Goal: Task Accomplishment & Management: Use online tool/utility

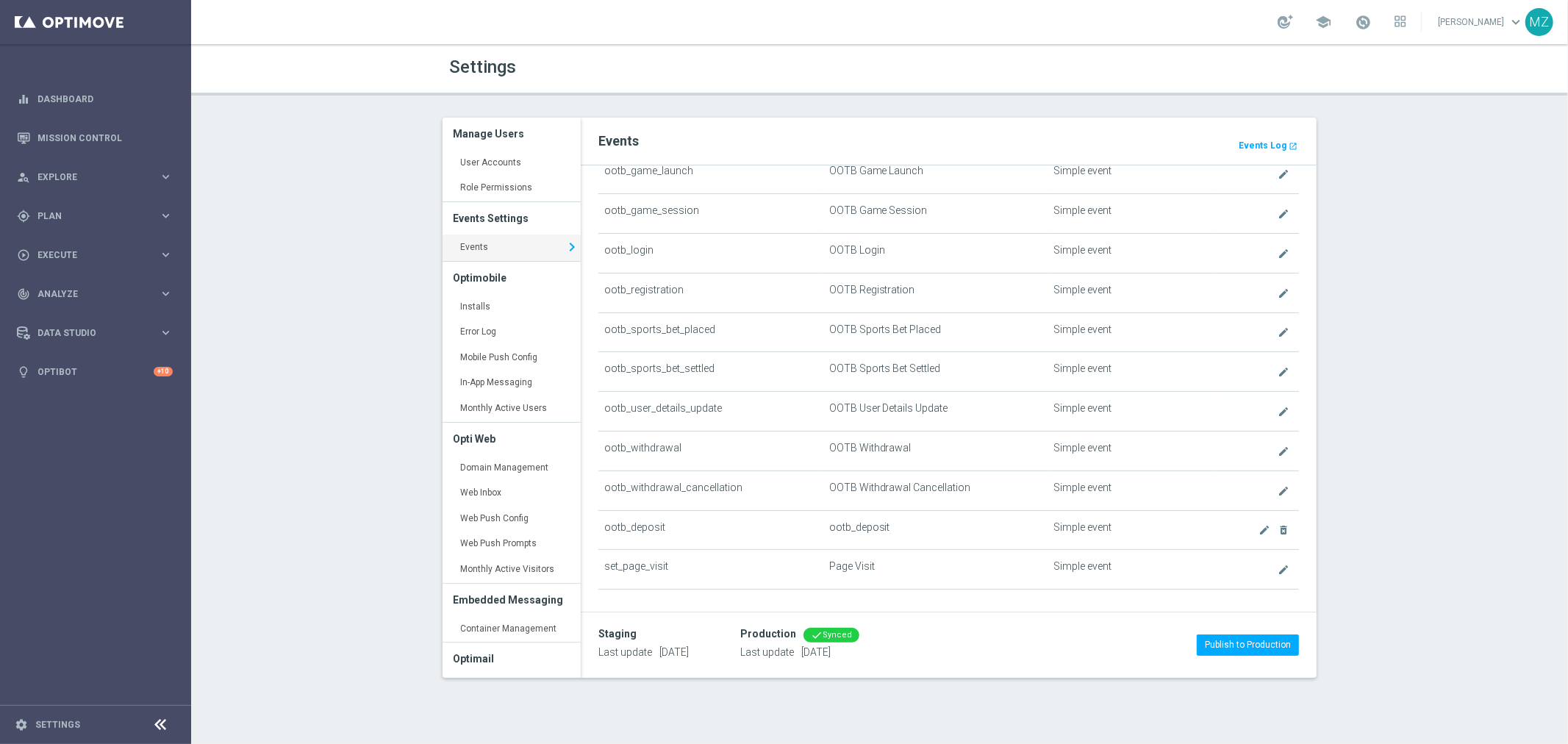
scroll to position [653, 0]
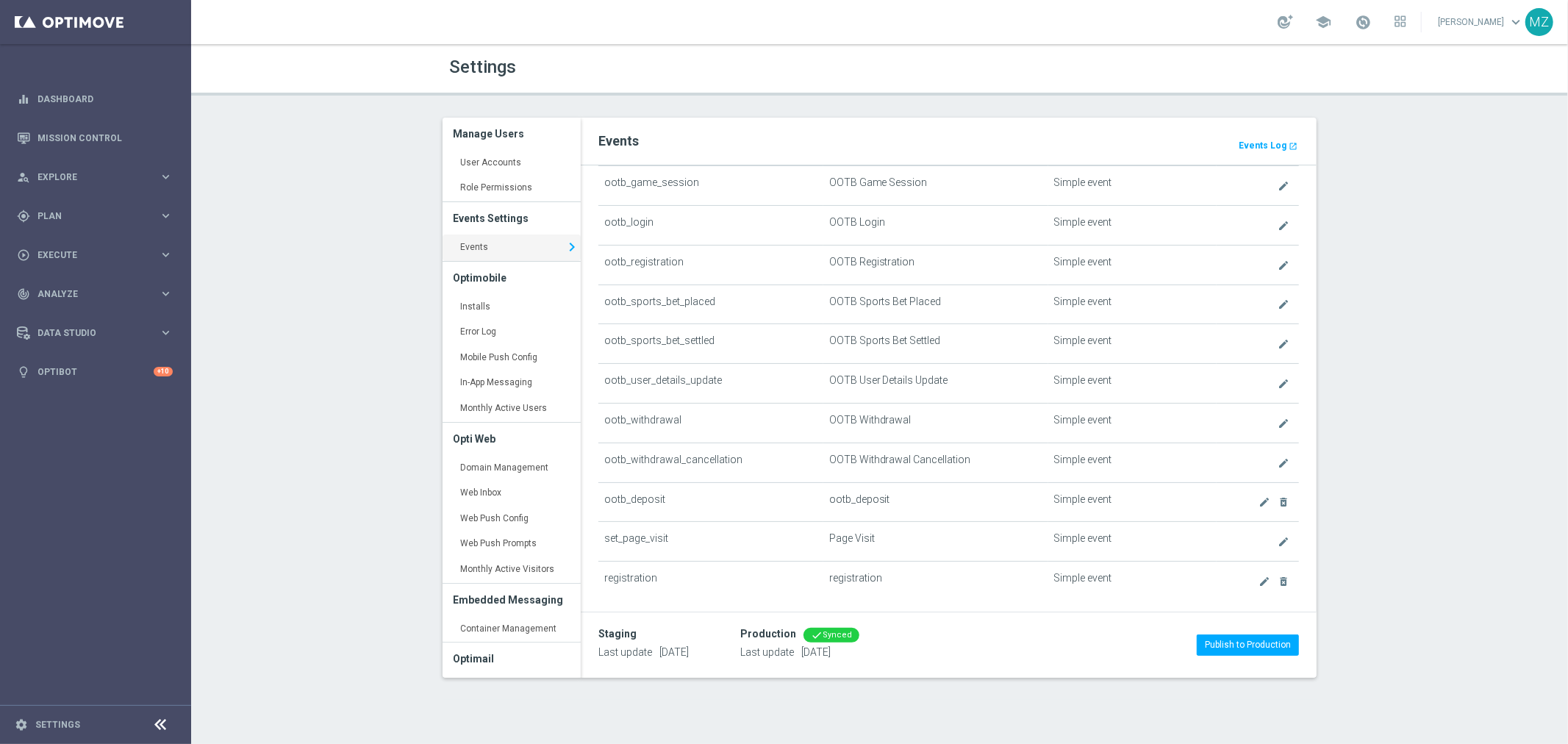
click at [517, 252] on link "Events keyboard_arrow_right" at bounding box center [511, 247] width 138 height 26
click at [104, 215] on span "Plan" at bounding box center [98, 216] width 121 height 9
click at [94, 356] on link "Realtime Triggers" at bounding box center [95, 356] width 115 height 12
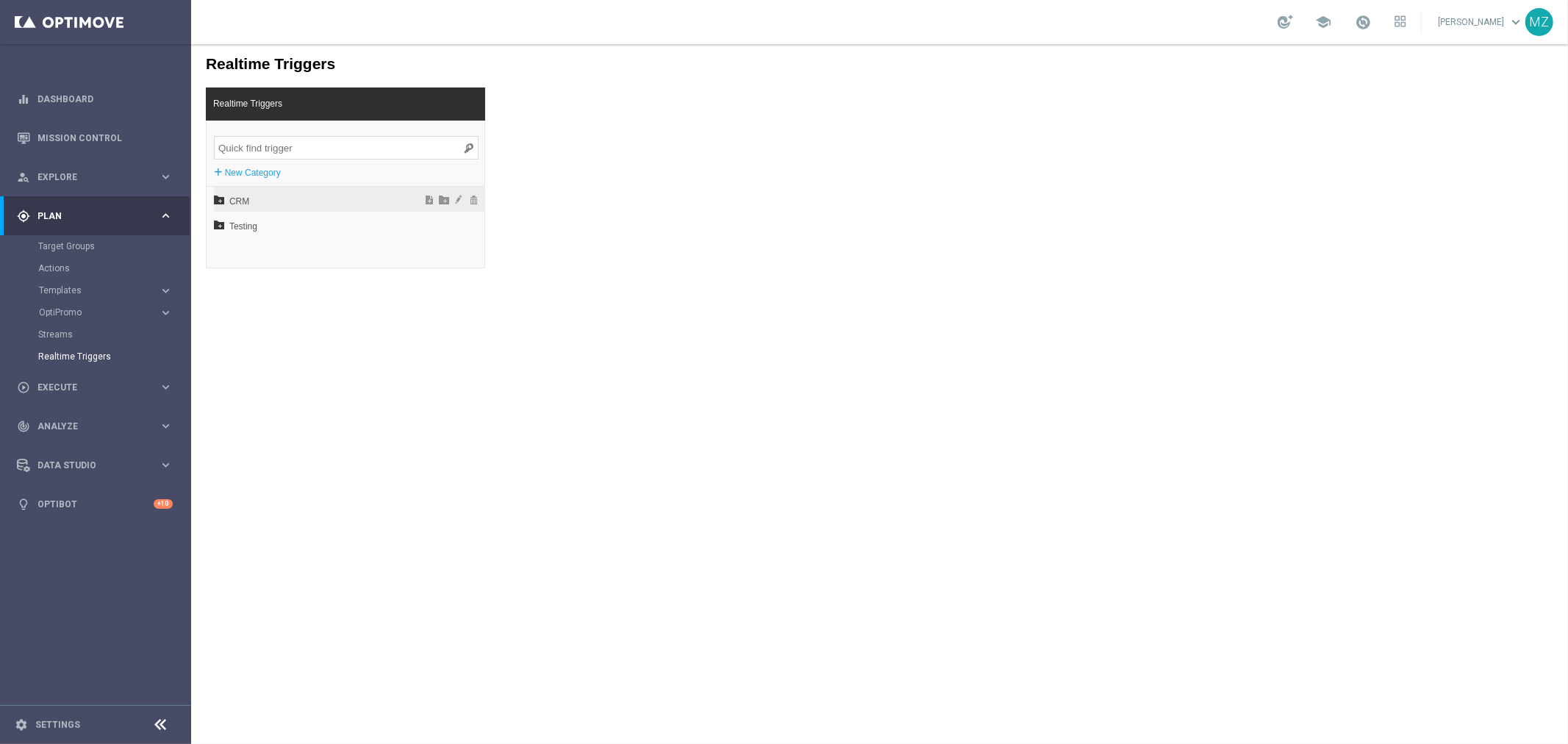
click at [217, 200] on icon at bounding box center [218, 198] width 11 height 11
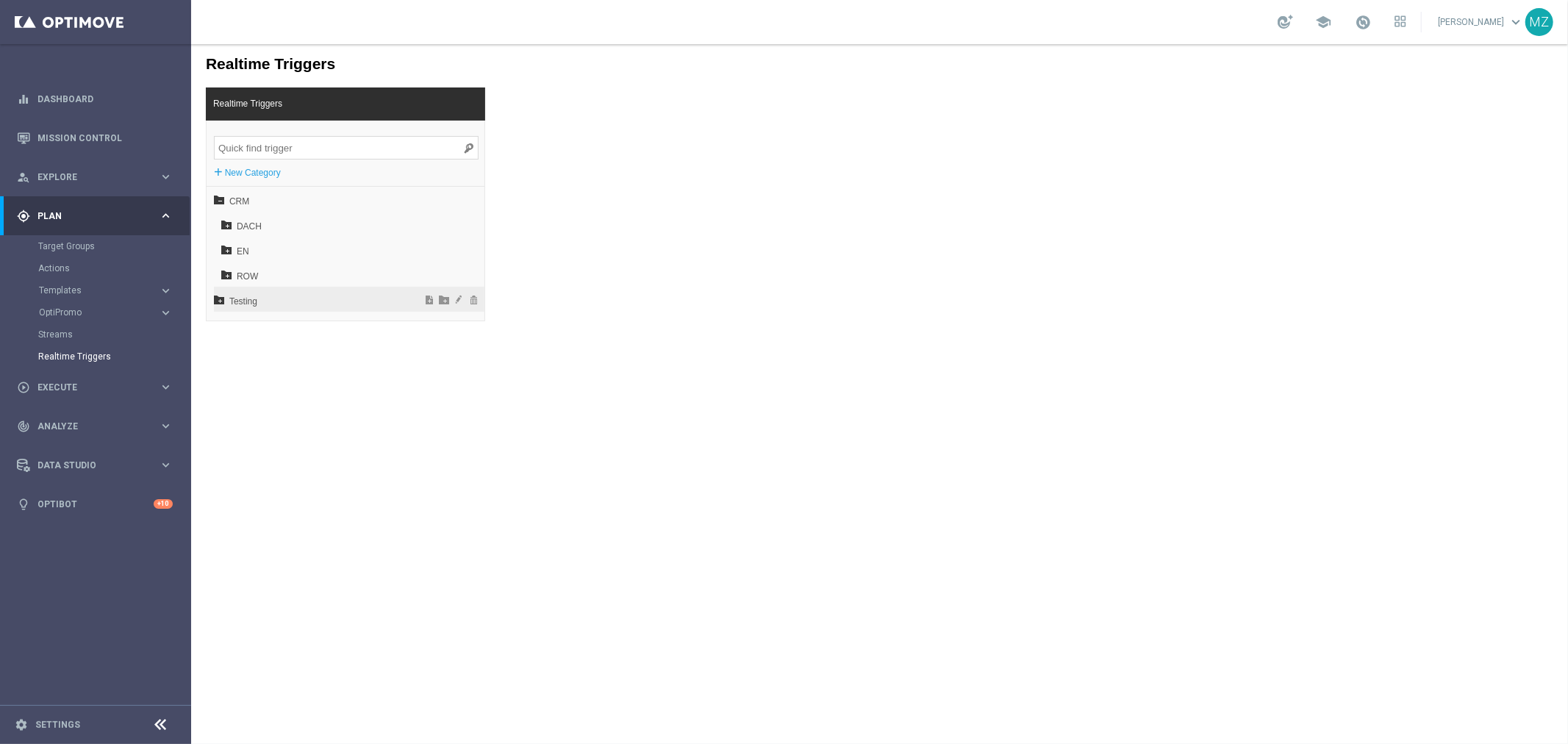
click at [217, 301] on icon at bounding box center [218, 298] width 11 height 11
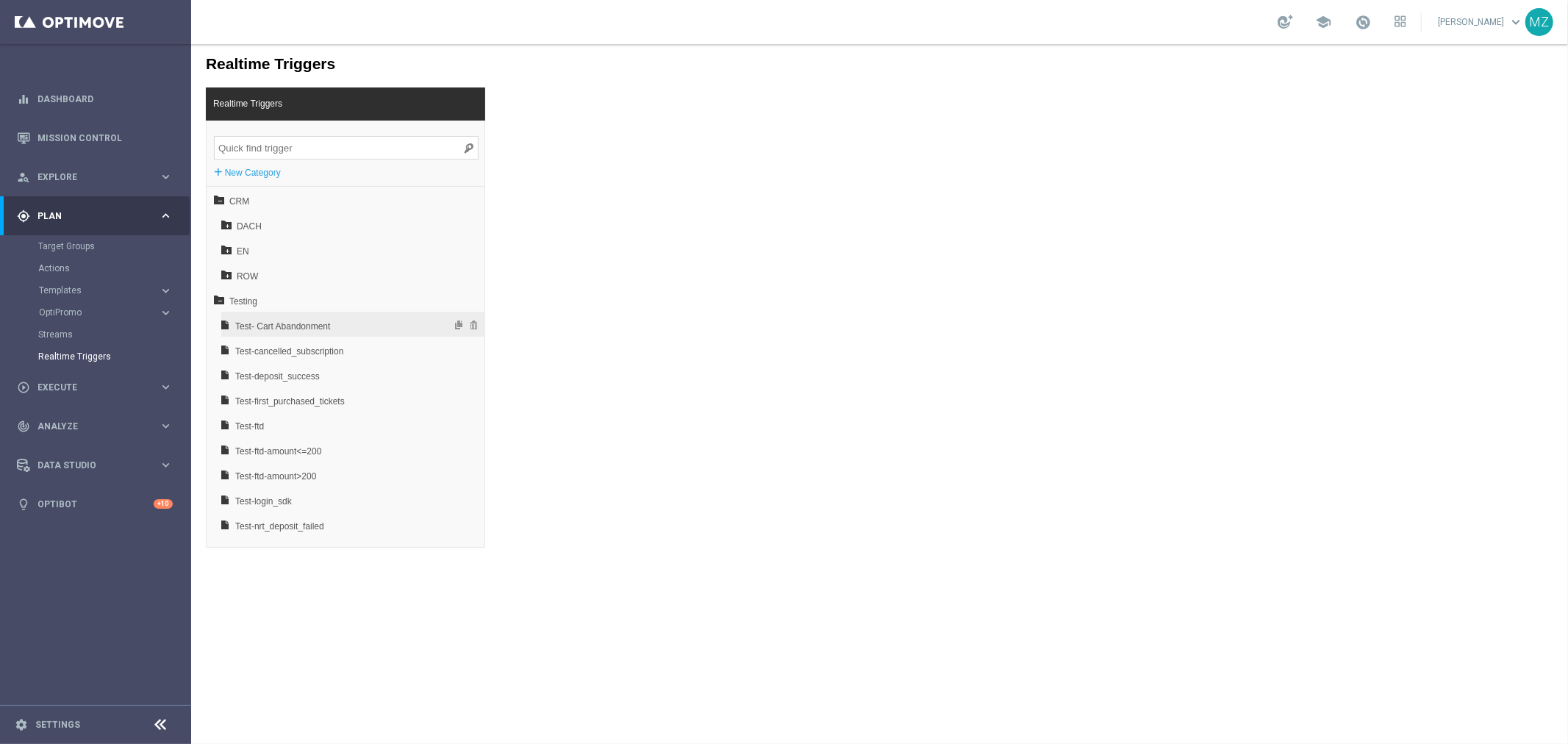
click at [283, 328] on span "Test- Cart Abandonment" at bounding box center [313, 325] width 158 height 25
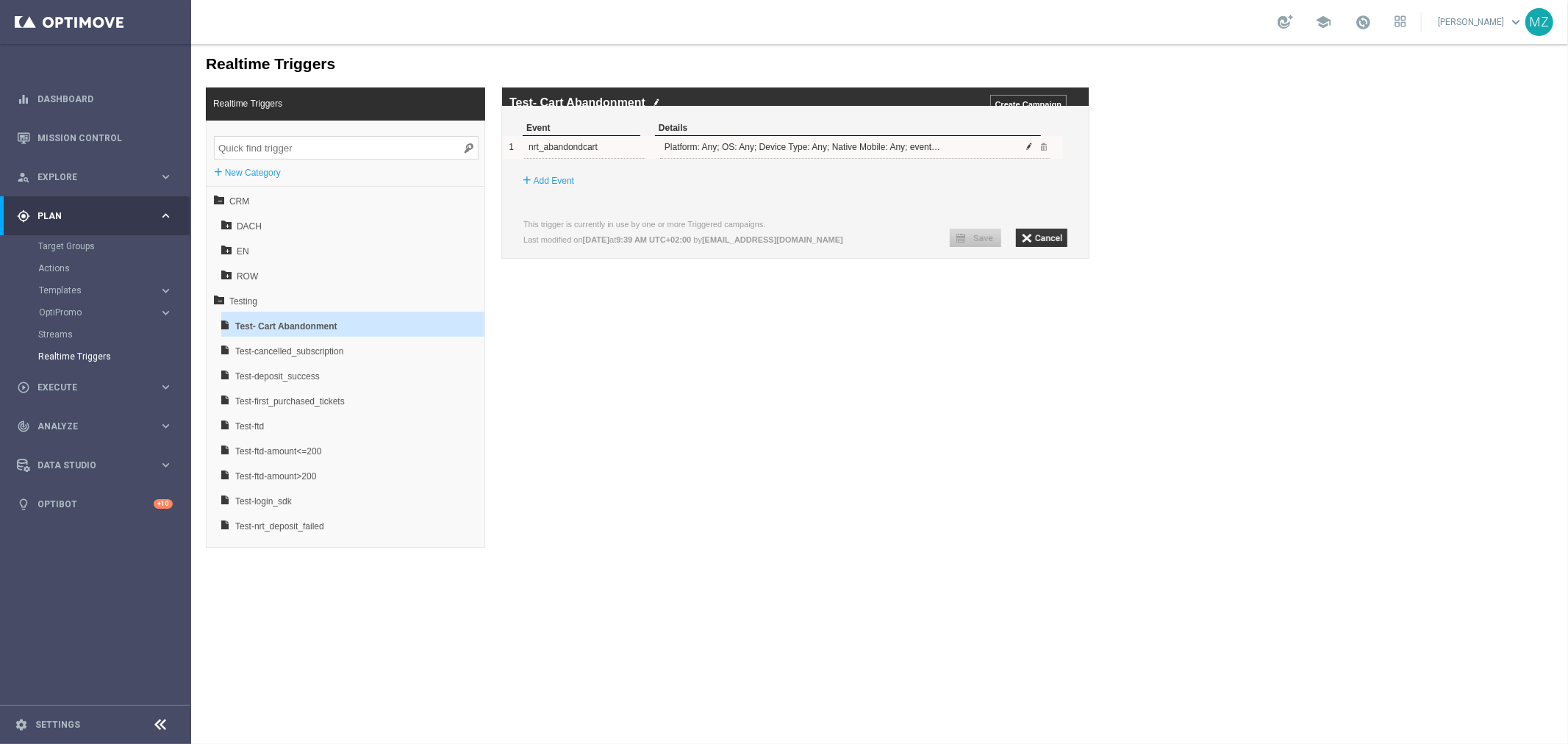
click at [1025, 150] on span at bounding box center [1029, 145] width 9 height 9
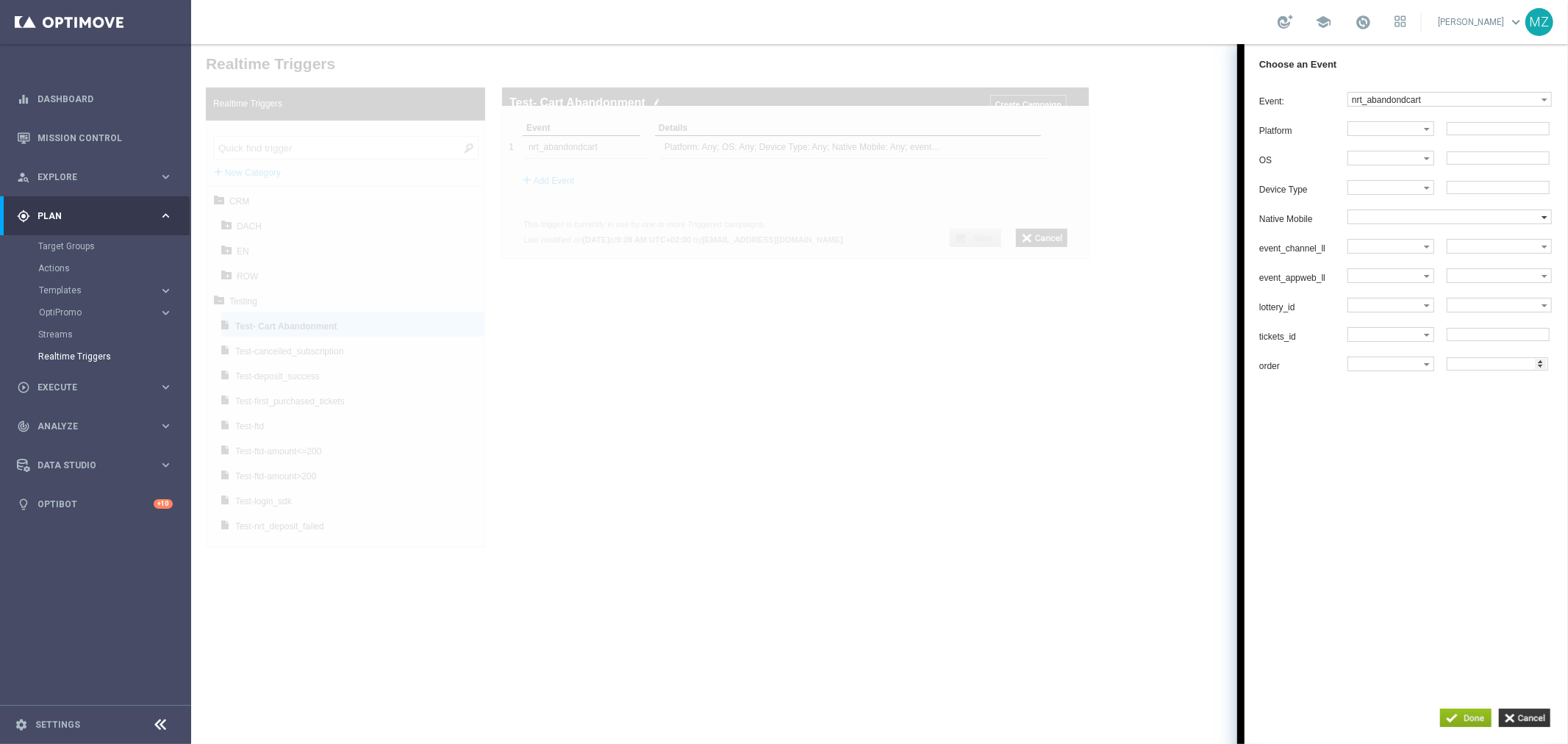
click at [1392, 222] on label at bounding box center [1444, 217] width 193 height 14
click at [1413, 472] on div "Event: nrt_abandondcart dummy_event_test login nrt_abandondcart nrt_cancelled_s…" at bounding box center [1405, 376] width 324 height 585
click at [985, 369] on div at bounding box center [878, 393] width 1377 height 699
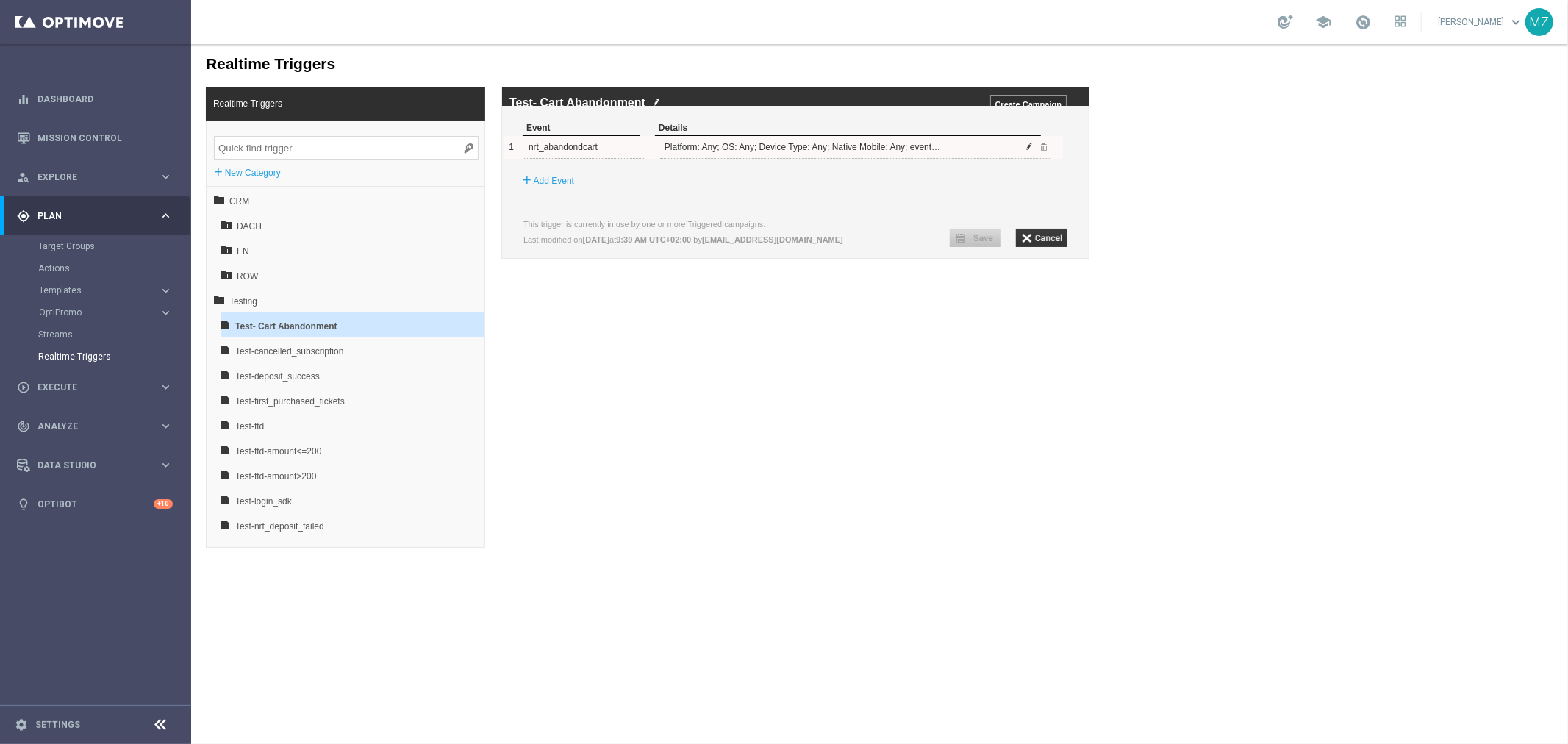
click at [1027, 150] on span at bounding box center [1029, 145] width 9 height 9
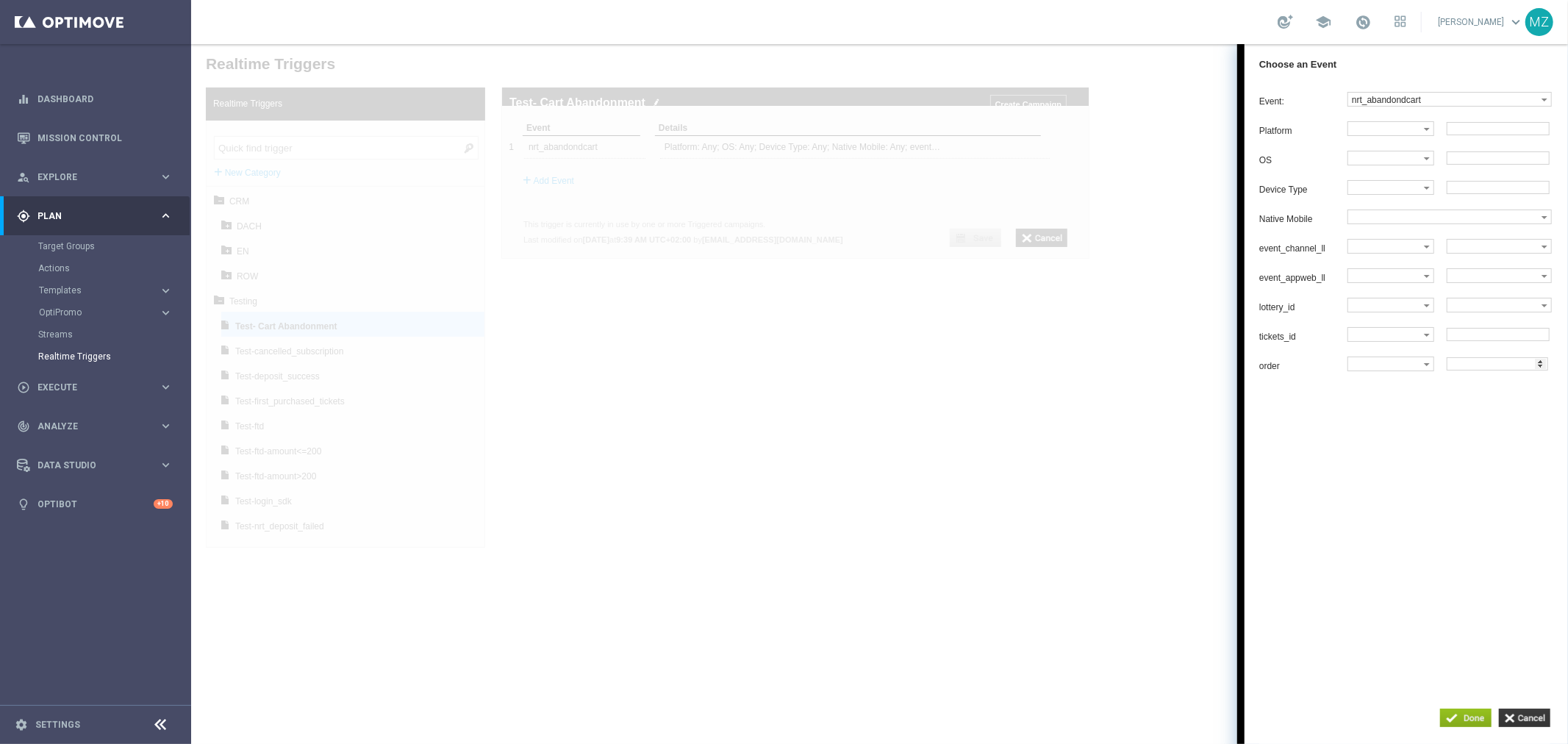
click at [996, 363] on div at bounding box center [878, 393] width 1377 height 699
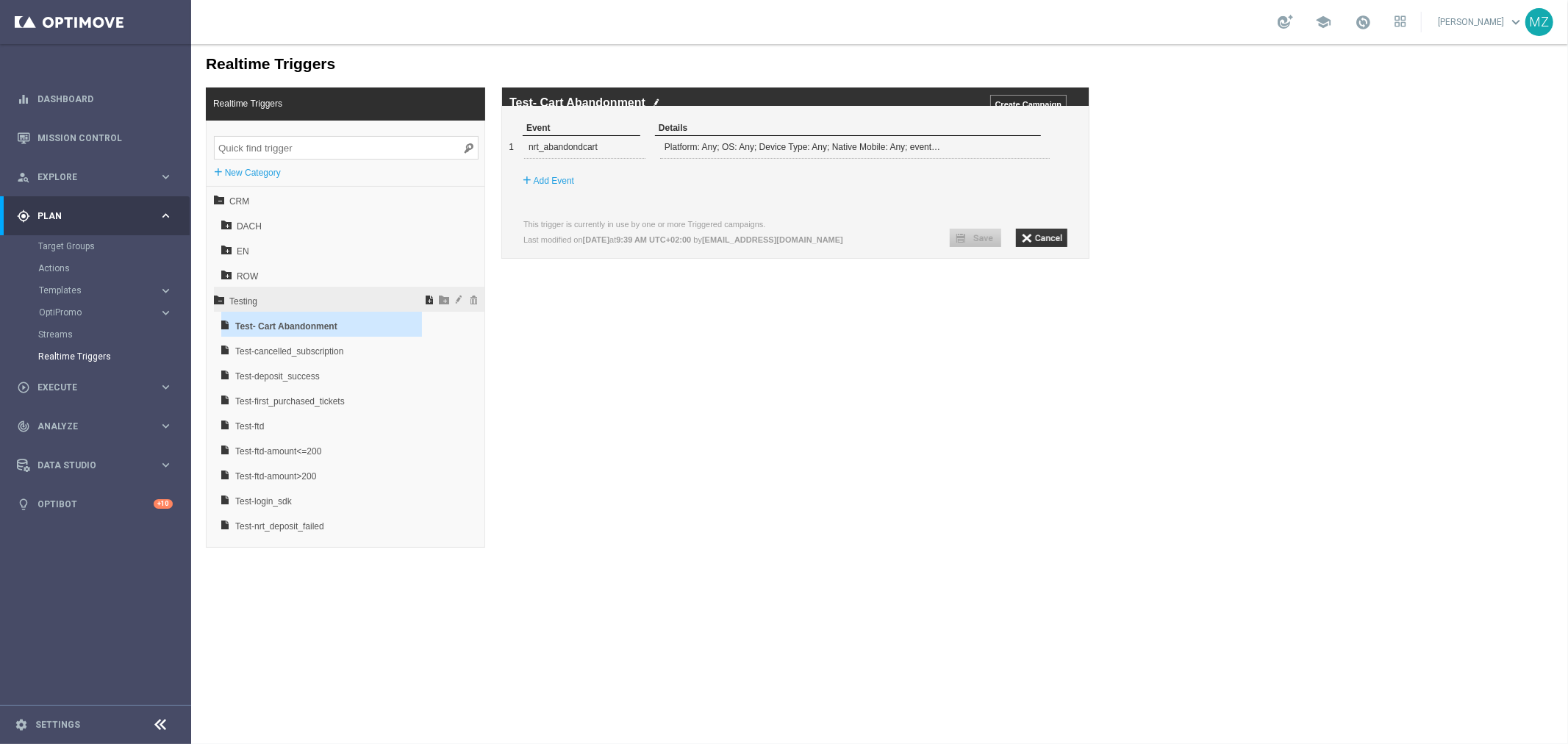
click at [421, 297] on span at bounding box center [427, 298] width 15 height 11
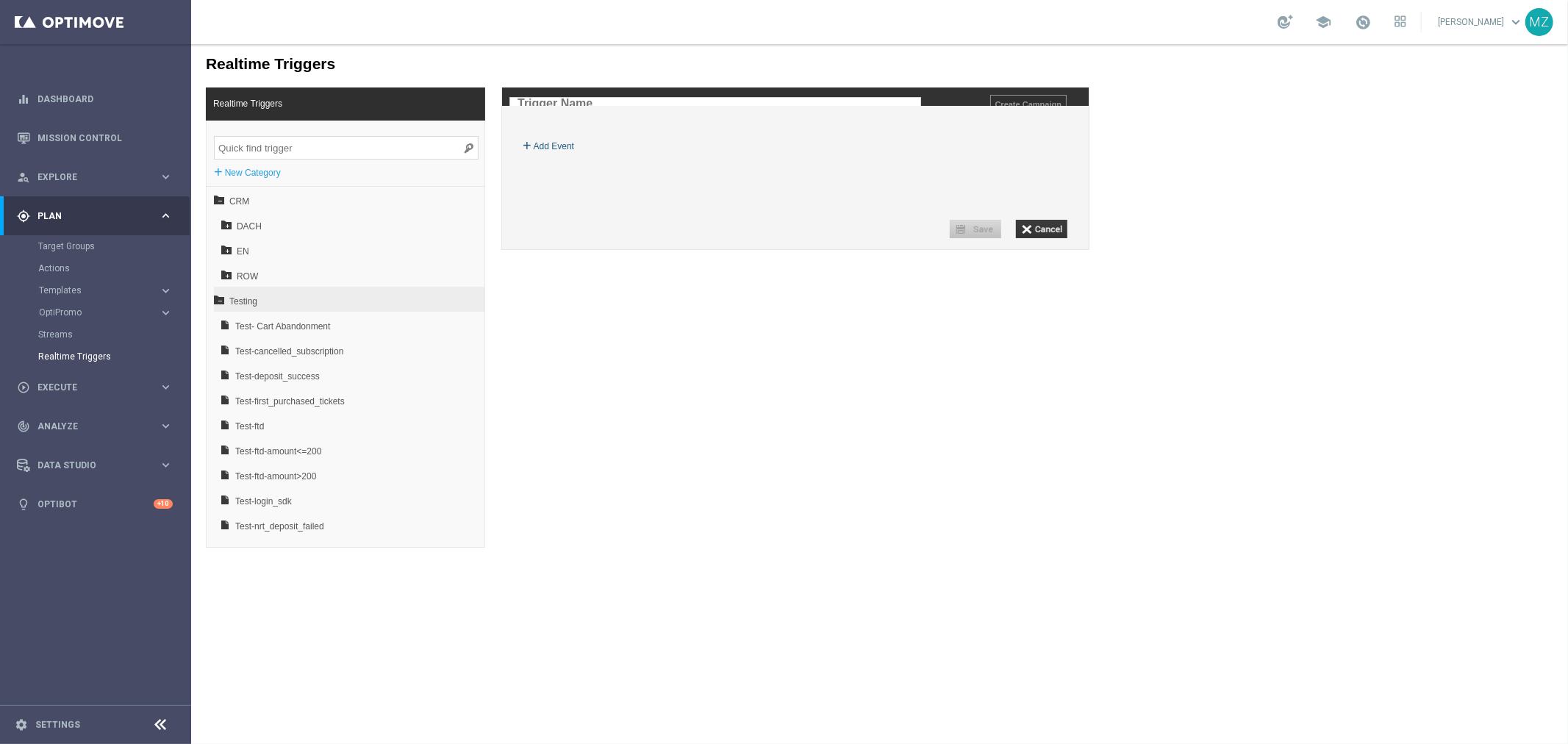
click at [547, 152] on label "Add Event" at bounding box center [553, 145] width 41 height 15
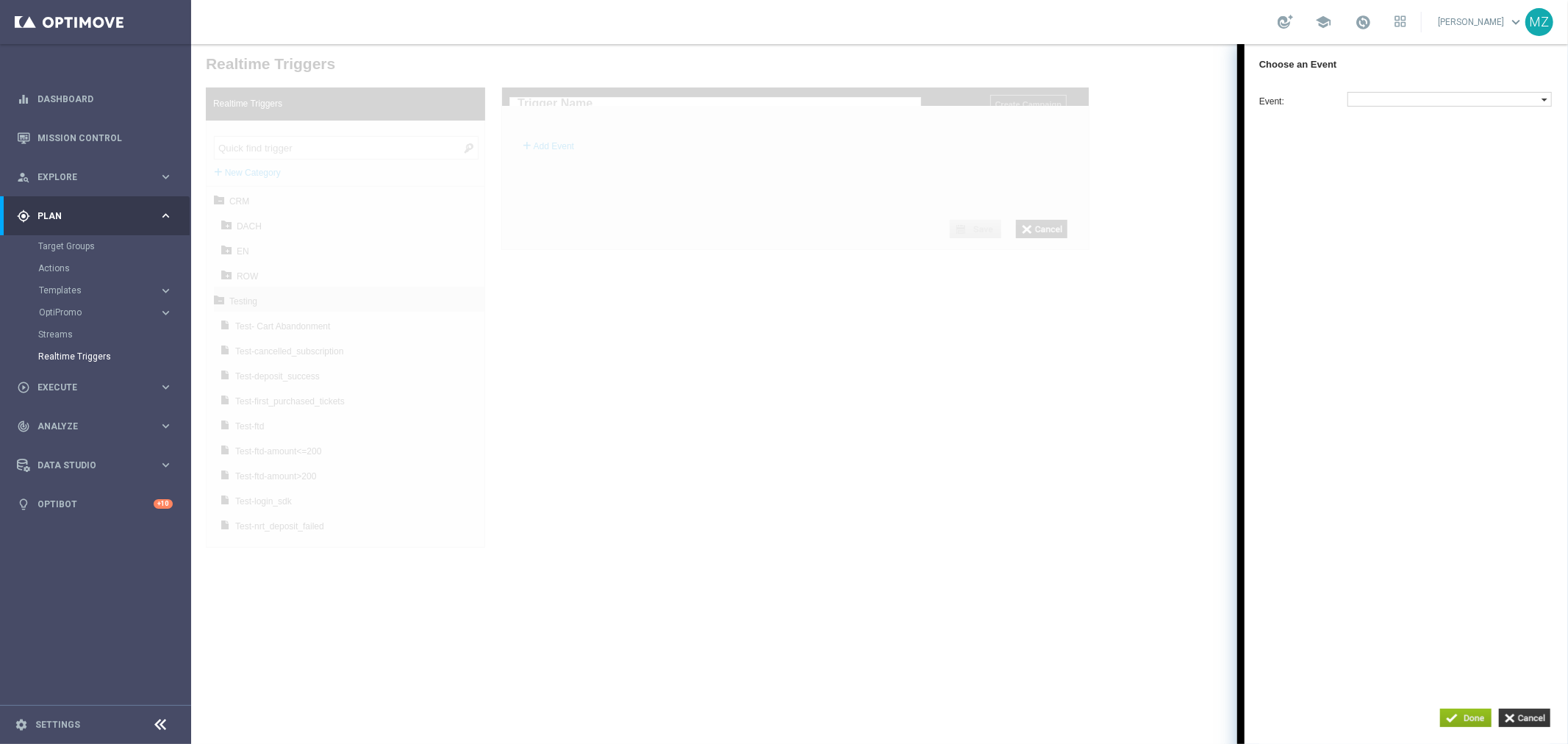
click at [1408, 102] on label at bounding box center [1444, 99] width 193 height 14
click at [1381, 254] on input "search" at bounding box center [1389, 248] width 79 height 15
type input "l"
type input "page"
click at [1413, 125] on span "Page Visit" at bounding box center [1446, 125] width 188 height 10
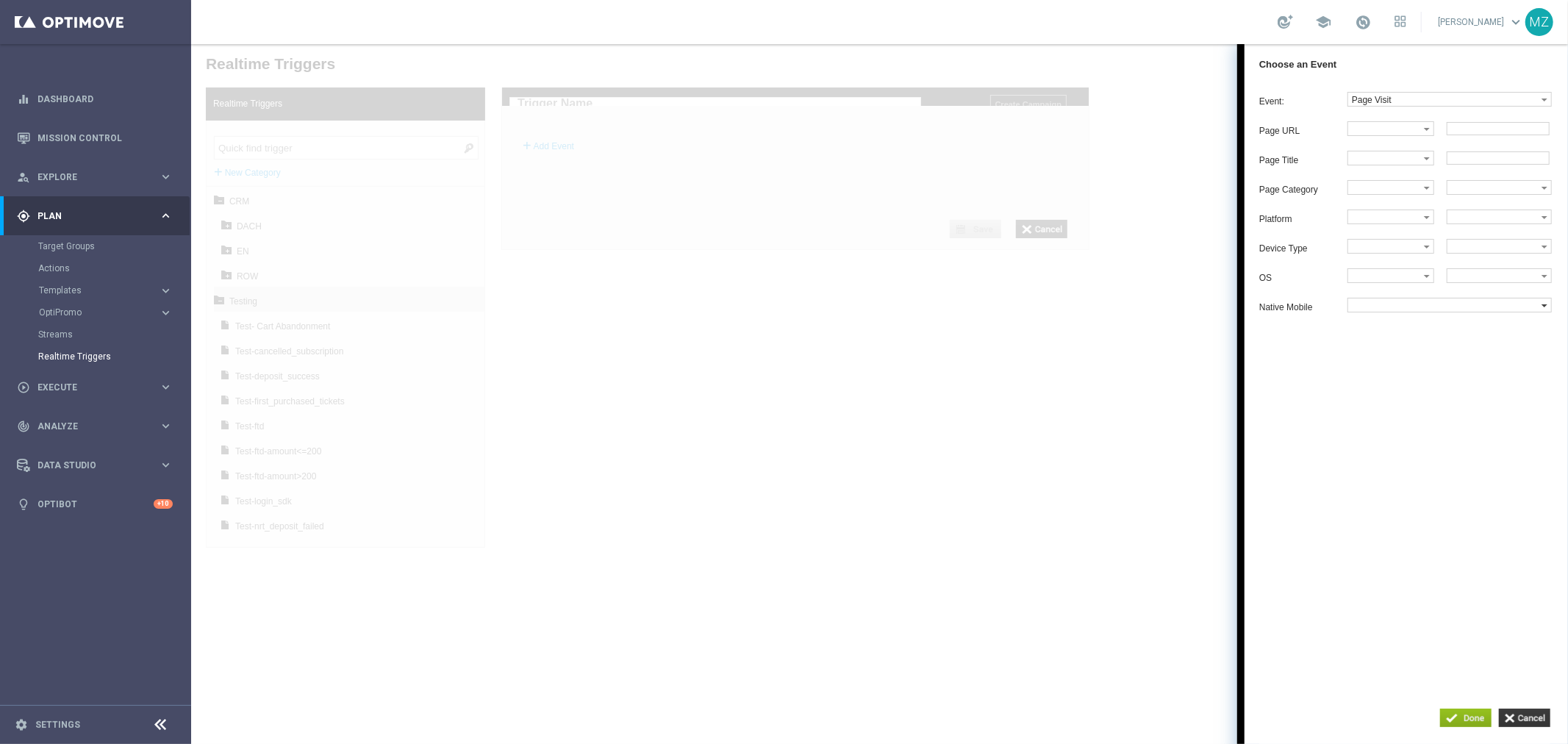
click at [1405, 311] on label at bounding box center [1444, 304] width 193 height 14
click at [1392, 311] on label at bounding box center [1444, 304] width 193 height 14
click at [1382, 369] on div "Event: Page Visit Page Visit page Page URL Equals" at bounding box center [1405, 376] width 324 height 585
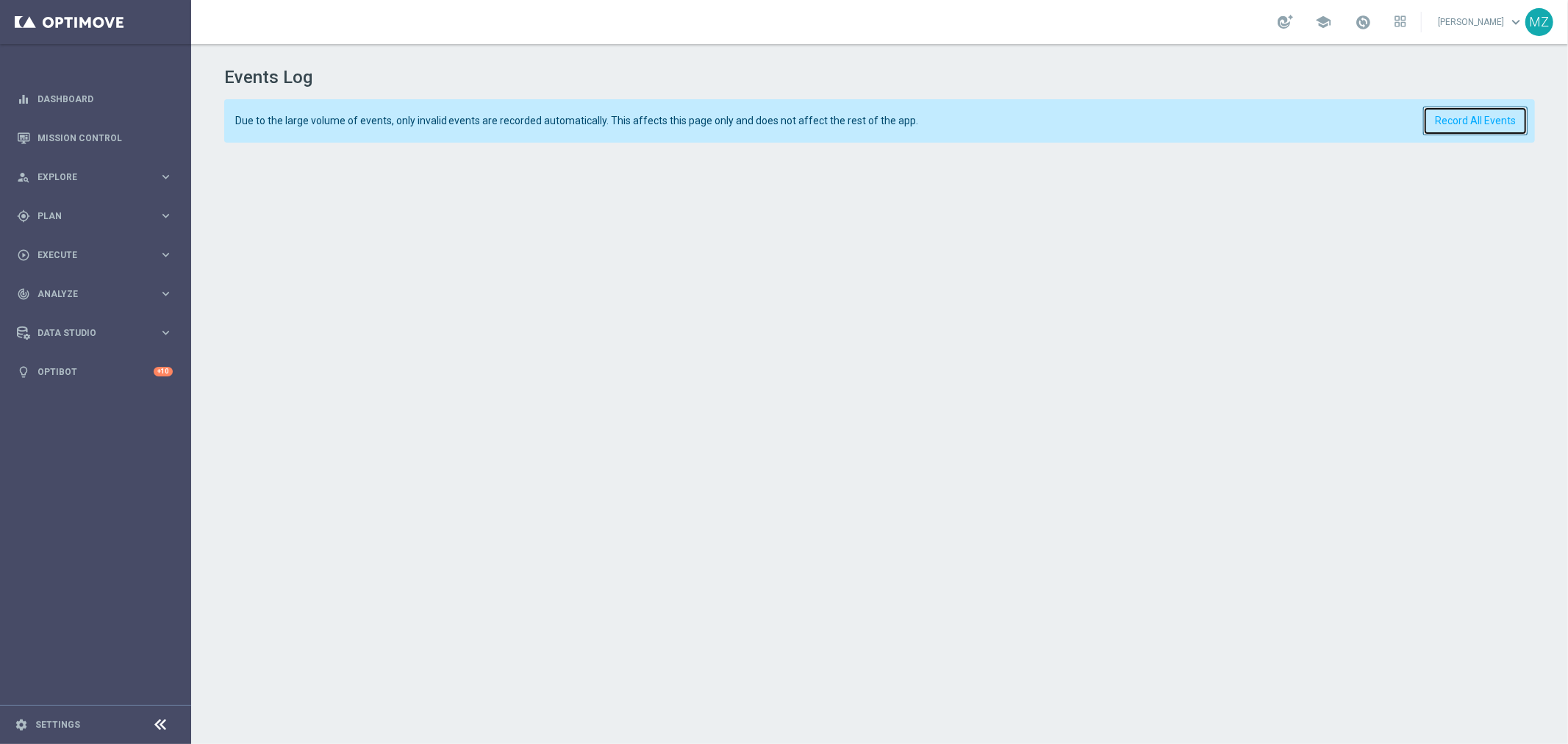
drag, startPoint x: 1468, startPoint y: 122, endPoint x: 1372, endPoint y: 138, distance: 97.3
click at [1467, 122] on button "Record All Events" at bounding box center [1475, 121] width 104 height 29
